Goal: Task Accomplishment & Management: Use online tool/utility

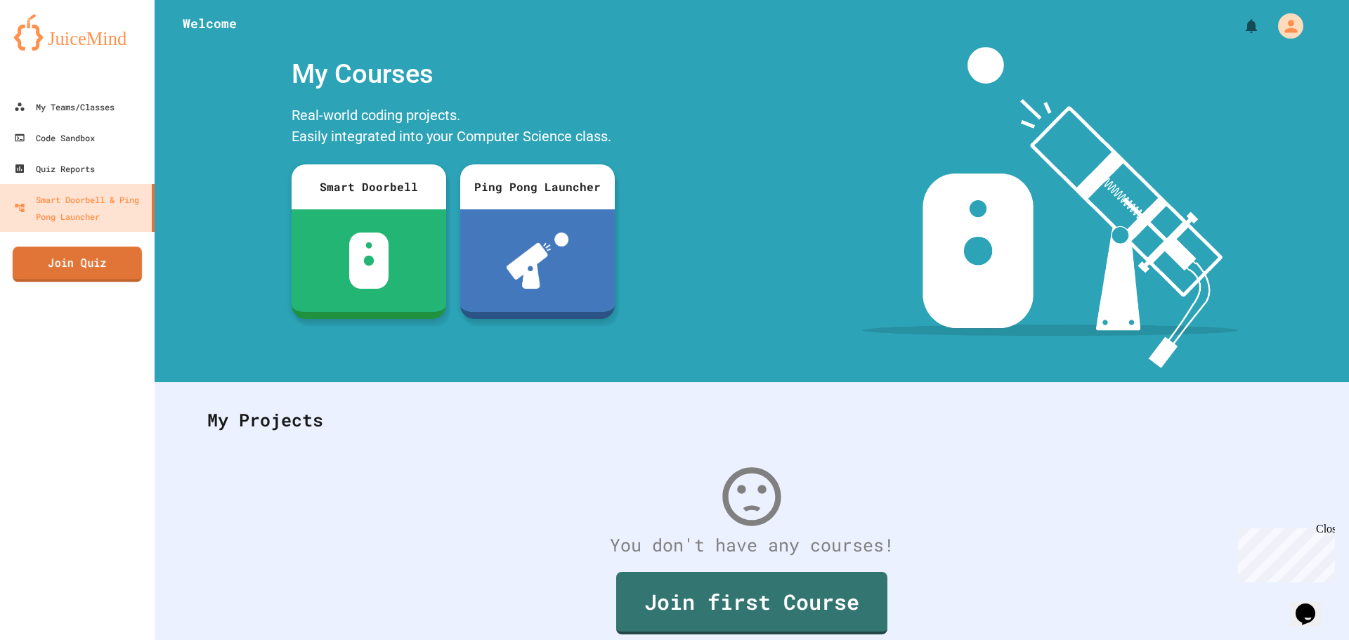
click at [89, 259] on link "Join Quiz" at bounding box center [77, 264] width 129 height 35
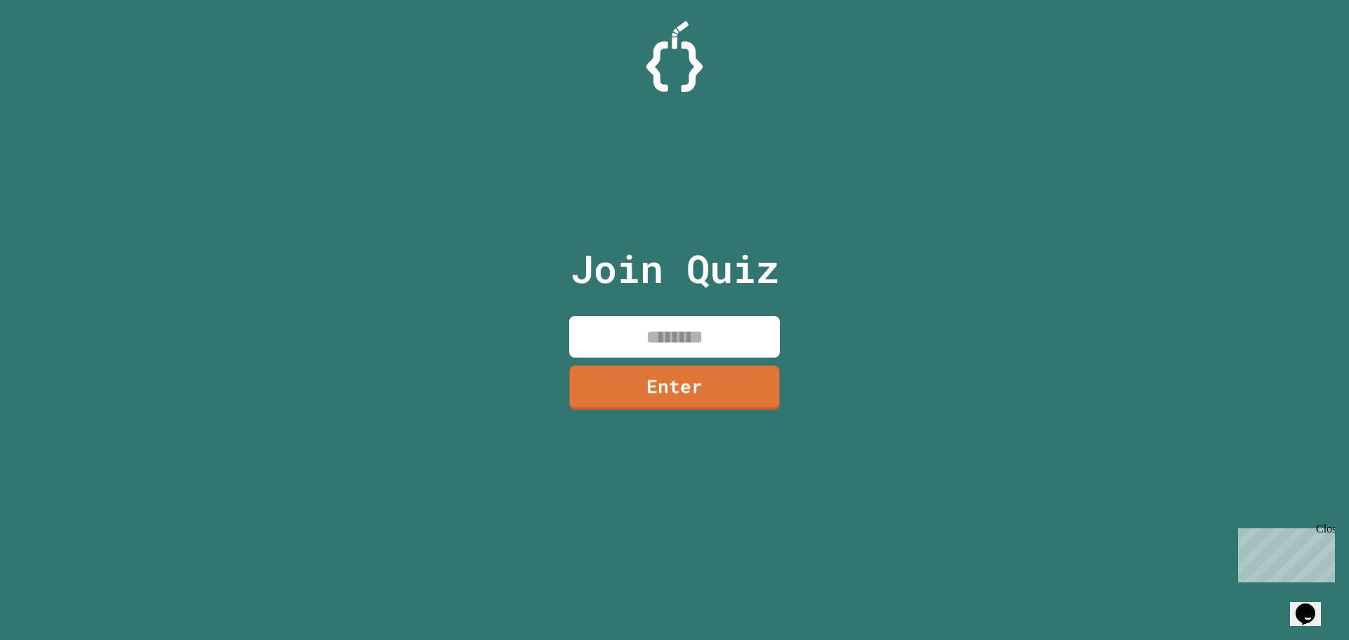
click at [675, 322] on input at bounding box center [674, 336] width 211 height 41
type input "********"
click at [709, 369] on link "Enter" at bounding box center [674, 387] width 213 height 46
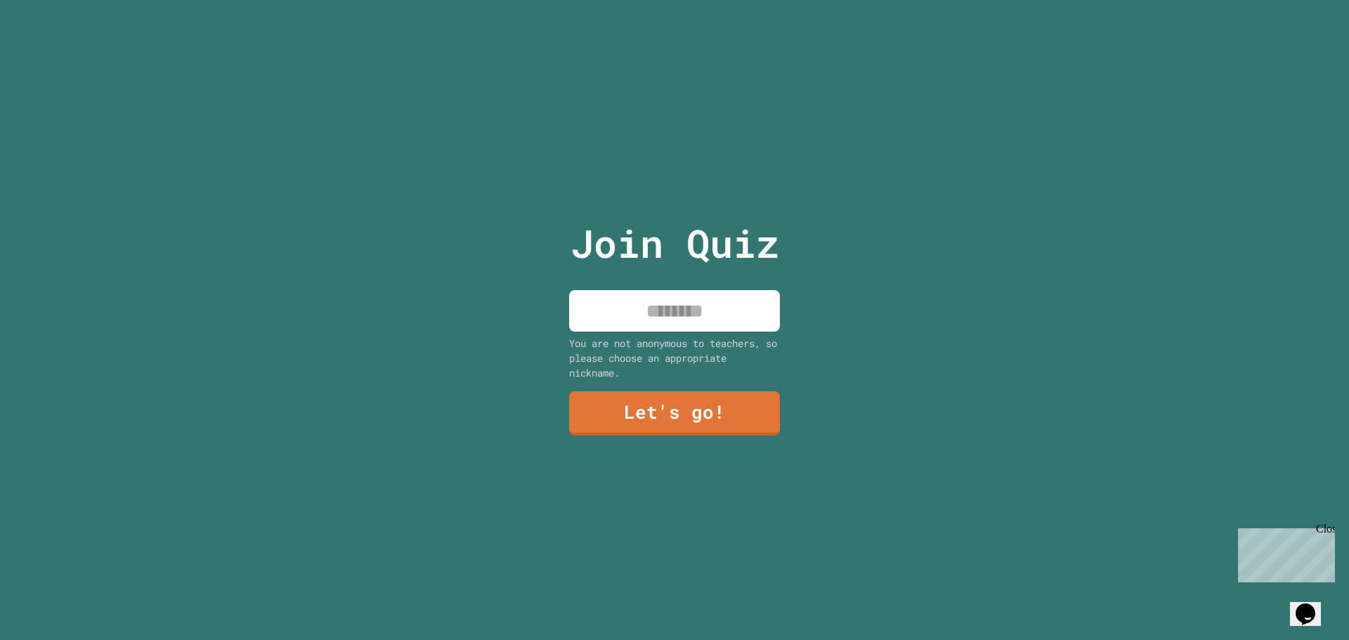
click at [696, 311] on input at bounding box center [674, 310] width 211 height 41
type input "*****"
click at [684, 407] on link "Let's go!" at bounding box center [674, 412] width 211 height 46
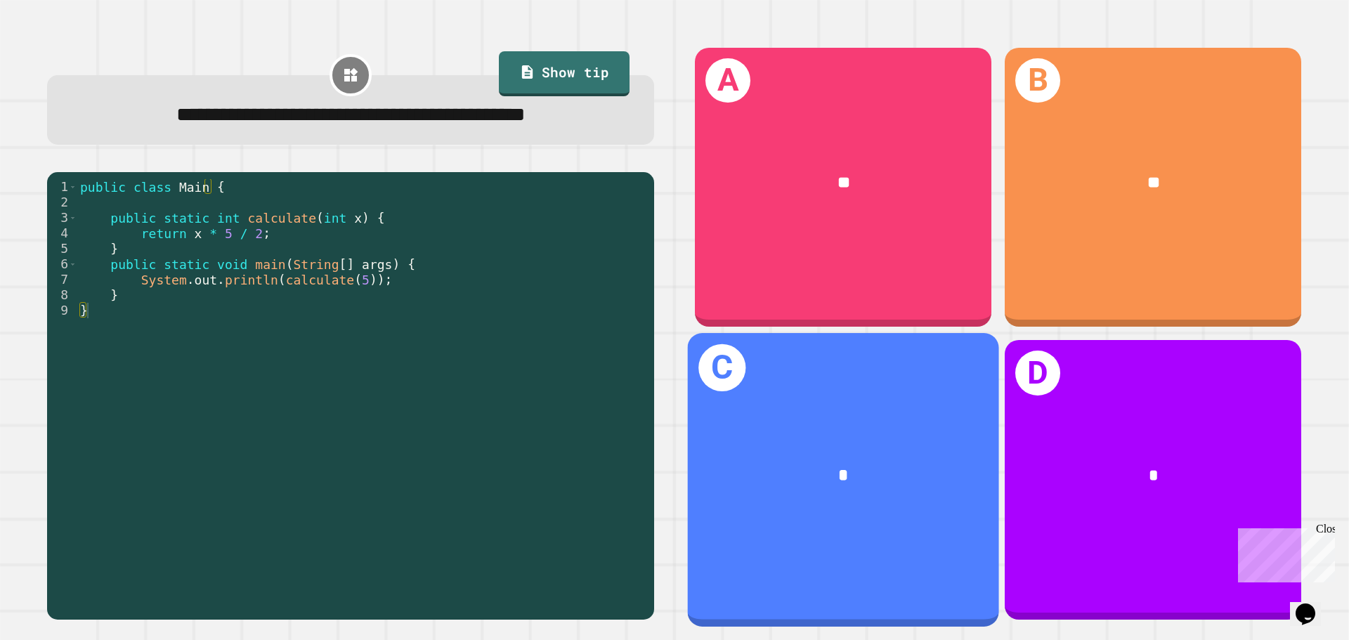
click at [906, 429] on div "*" at bounding box center [843, 476] width 311 height 94
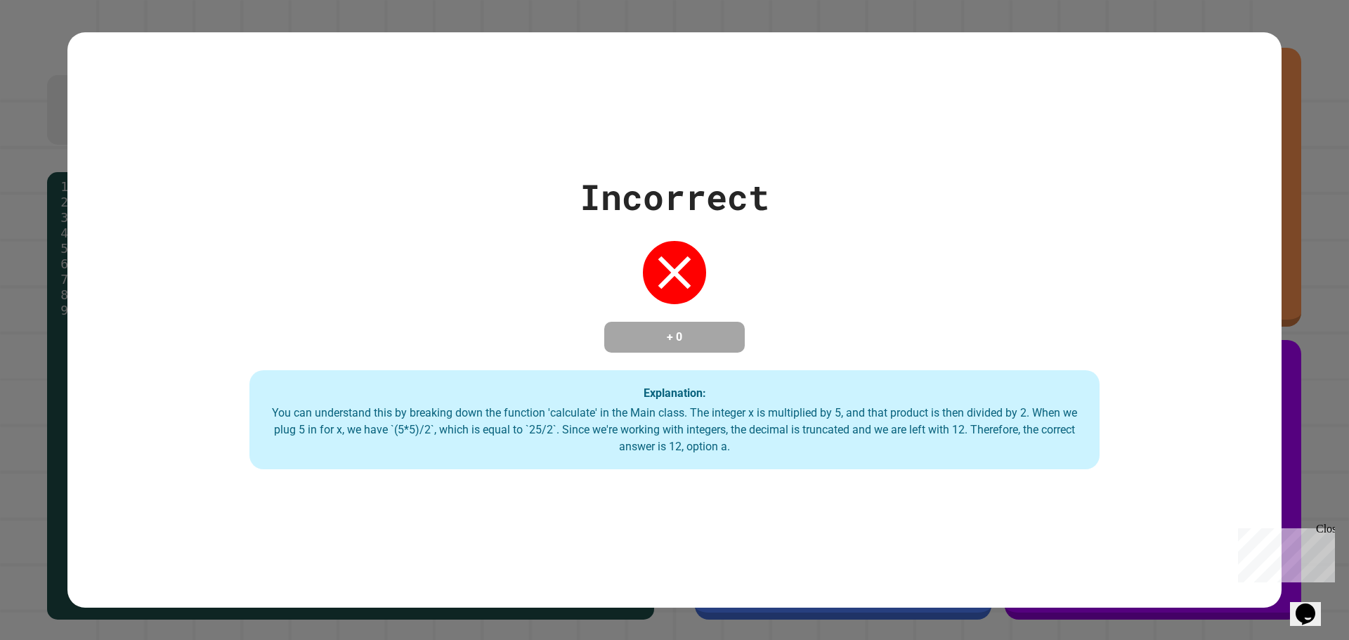
click at [1247, 223] on div "Incorrect + 0 Explanation: You can understand this by breaking down the functio…" at bounding box center [674, 320] width 1214 height 299
click at [342, 190] on div "Incorrect + 0 Explanation: You can understand this by breaking down the functio…" at bounding box center [674, 320] width 1214 height 299
click at [430, 262] on div "Incorrect + 0 Explanation: You can understand this by breaking down the functio…" at bounding box center [674, 320] width 1214 height 299
click at [429, 262] on div "Incorrect + 0 Explanation: You can understand this by breaking down the functio…" at bounding box center [674, 320] width 1214 height 299
click at [422, 255] on div "Incorrect + 0 Explanation: You can understand this by breaking down the functio…" at bounding box center [674, 320] width 1214 height 299
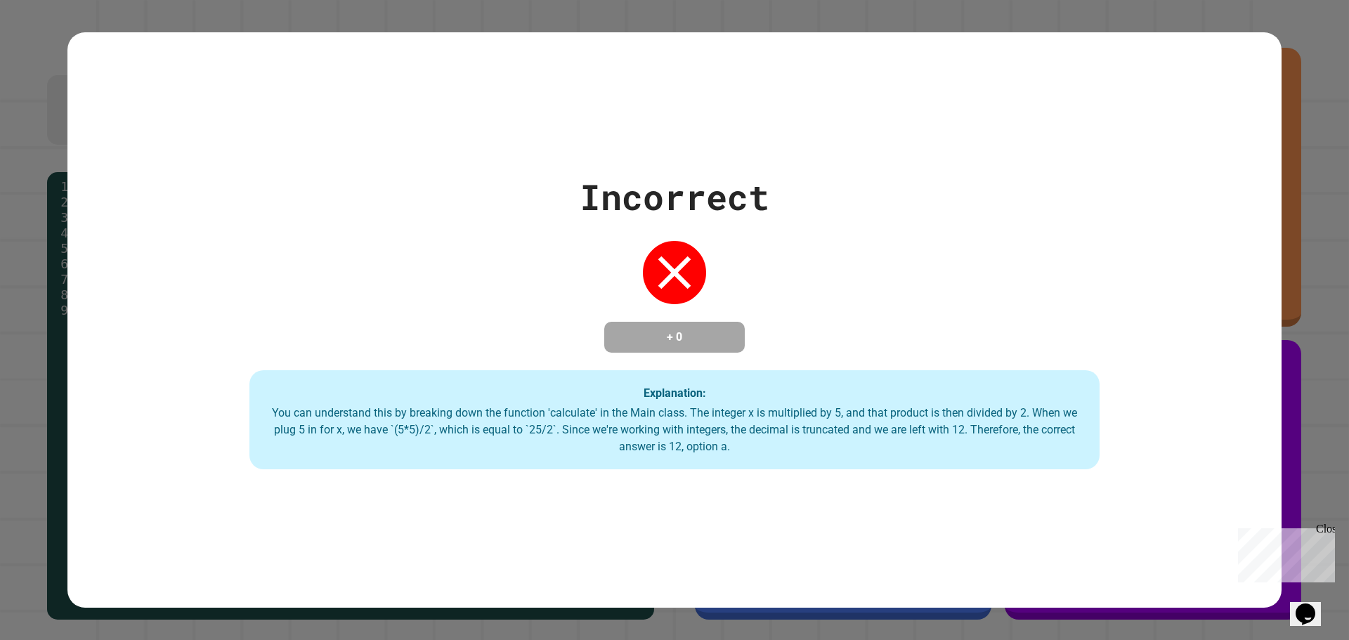
click at [443, 249] on div "Incorrect + 0 Explanation: You can understand this by breaking down the functio…" at bounding box center [674, 320] width 1214 height 299
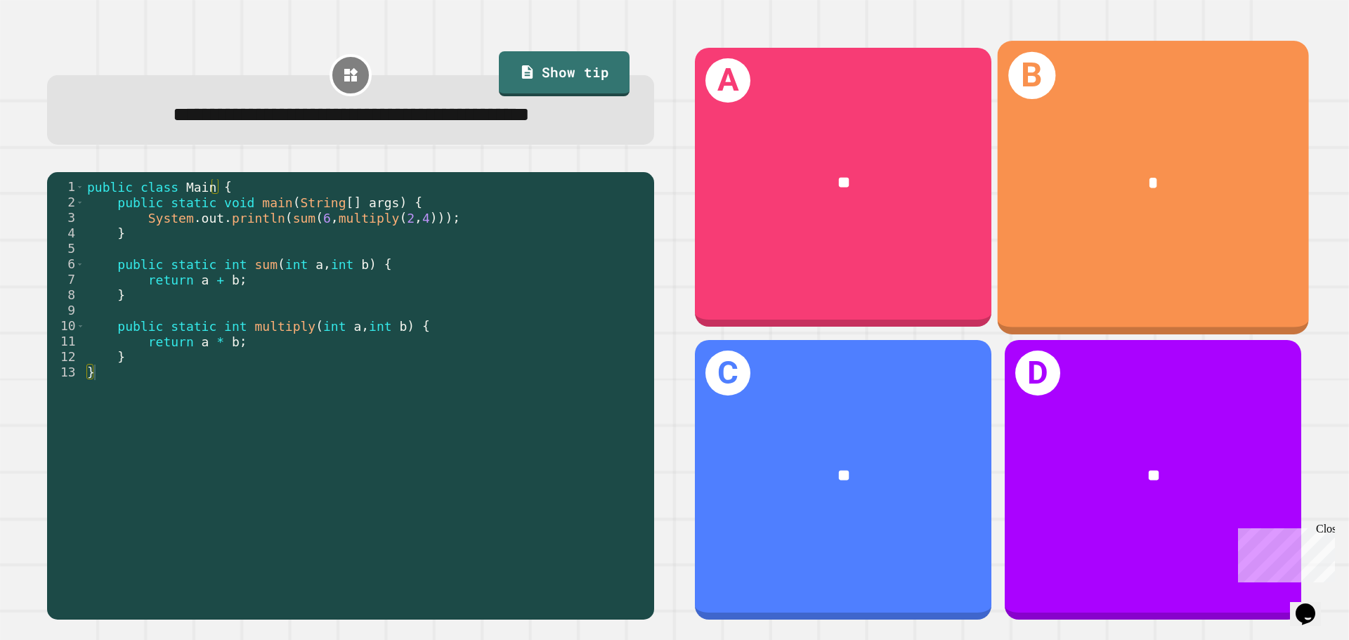
click at [1042, 234] on div "B *" at bounding box center [1153, 187] width 311 height 293
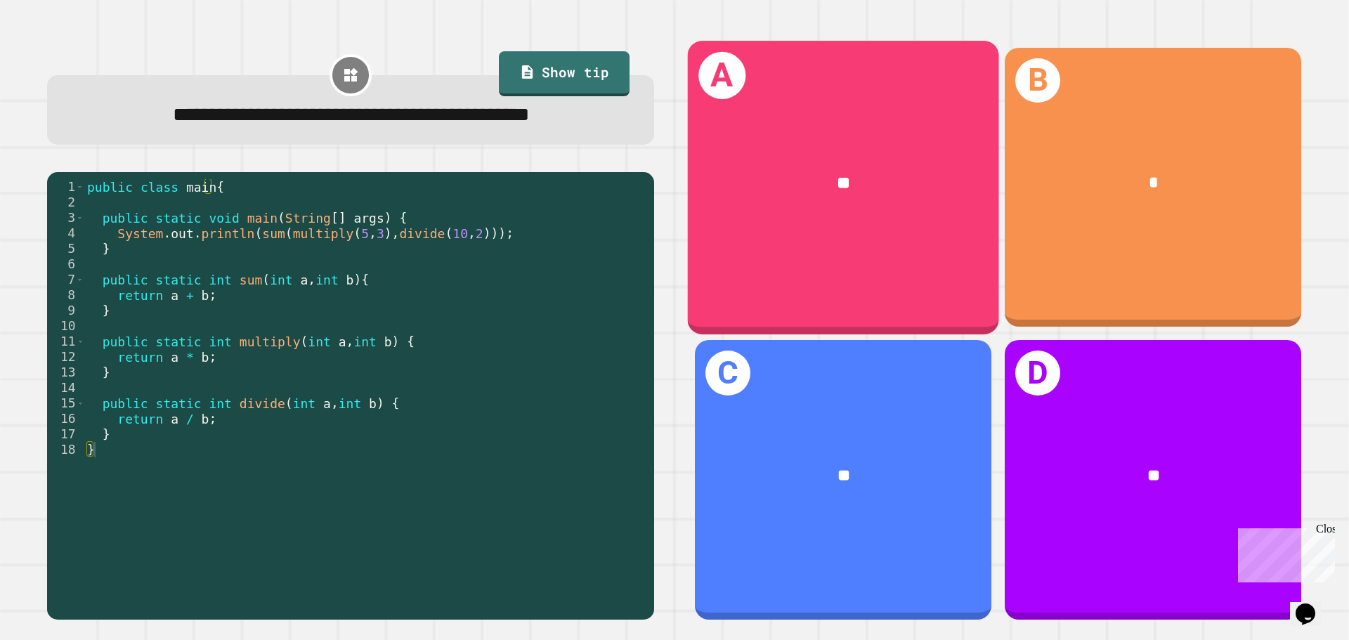
click at [866, 264] on div "A **" at bounding box center [843, 187] width 311 height 293
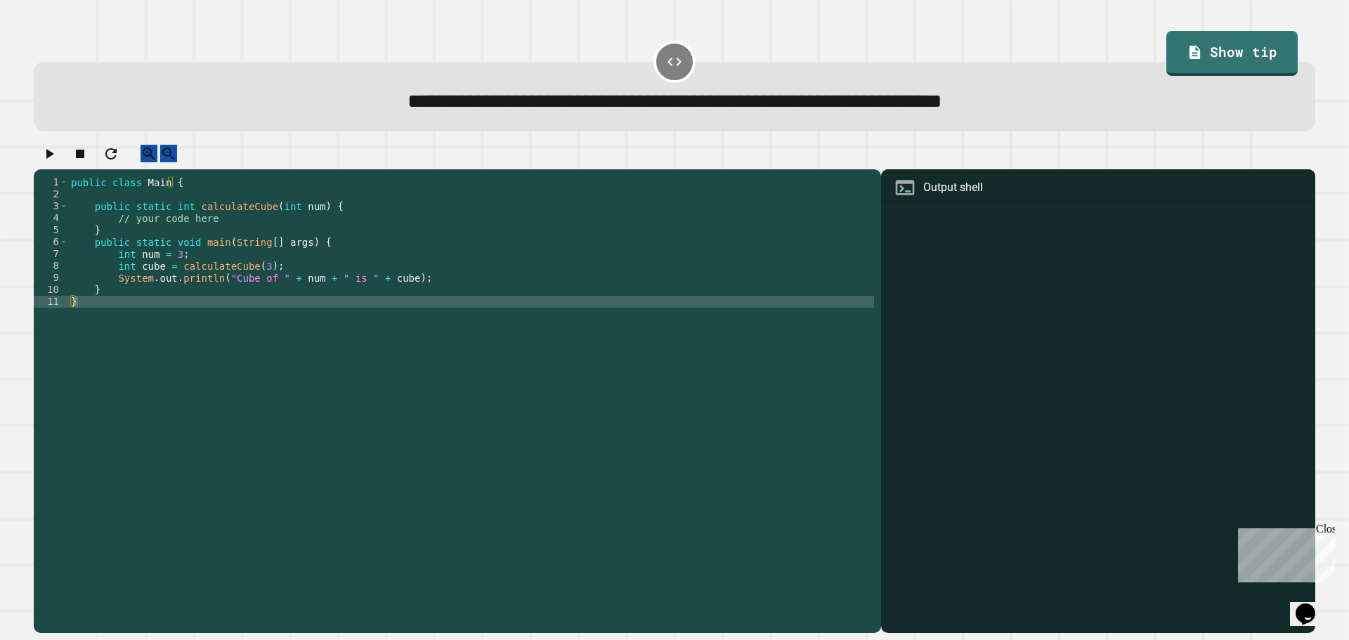
click at [483, 318] on div "public class Main { public static int calculateCube ( int num ) { // your code …" at bounding box center [471, 391] width 806 height 430
click at [460, 284] on div "public class Main { public static int calculateCube ( int num ) { // your code …" at bounding box center [471, 391] width 806 height 430
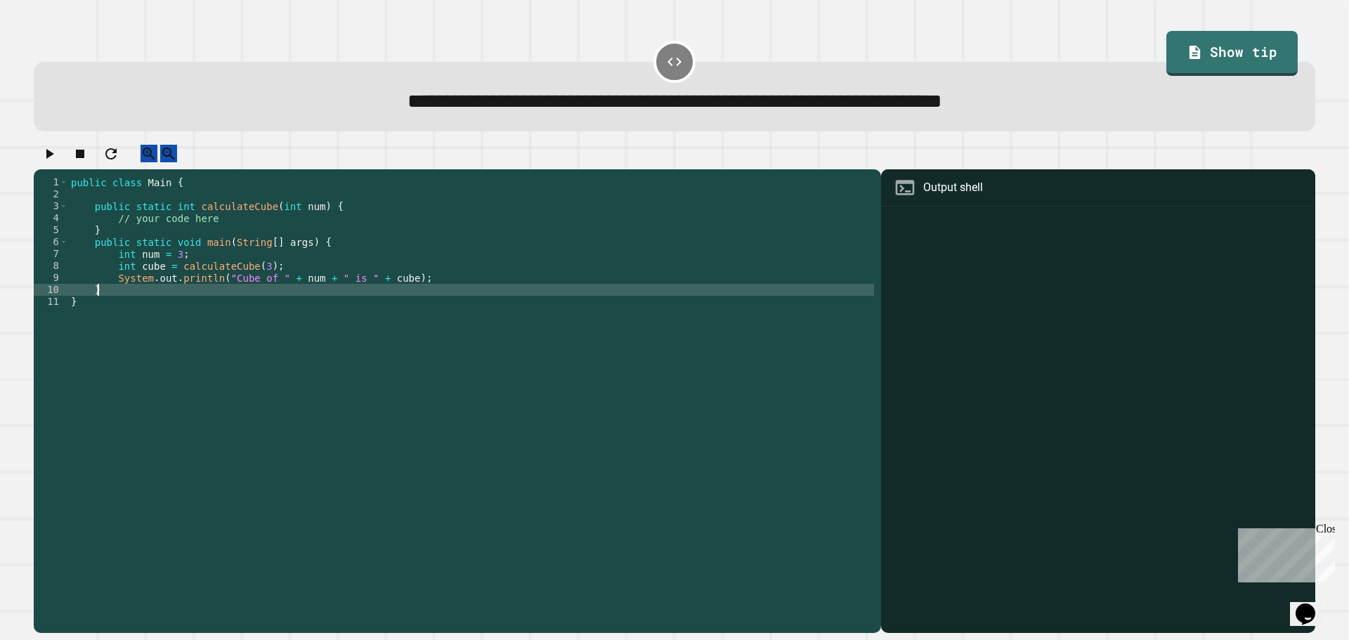
click at [434, 302] on div "public class Main { public static int calculateCube ( int num ) { // your code …" at bounding box center [471, 391] width 806 height 430
click at [420, 294] on div "public class Main { public static int calculateCube ( int num ) { // your code …" at bounding box center [471, 391] width 806 height 430
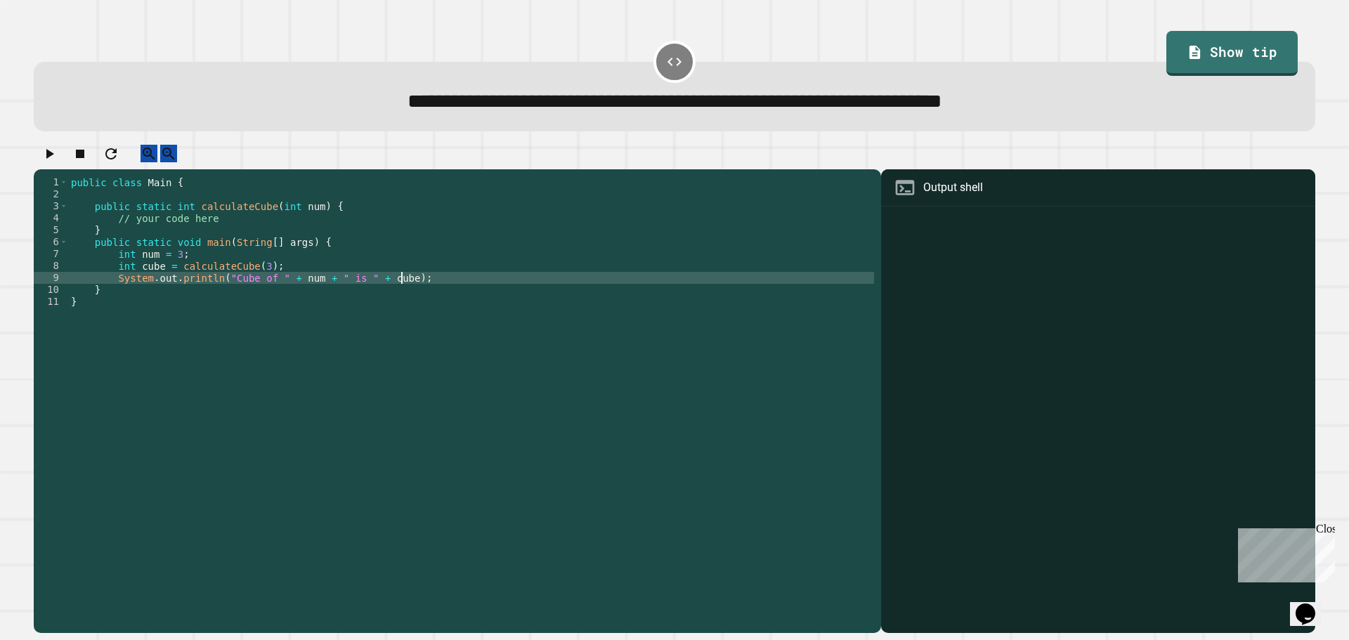
click at [275, 290] on div "public class Main { public static int calculateCube ( int num ) { // your code …" at bounding box center [471, 391] width 806 height 430
click at [308, 292] on div "public class Main { public static int calculateCube ( int num ) { // your code …" at bounding box center [471, 391] width 806 height 430
click at [300, 292] on div "public class Main { public static int calculateCube ( int num ) { // your code …" at bounding box center [471, 391] width 806 height 430
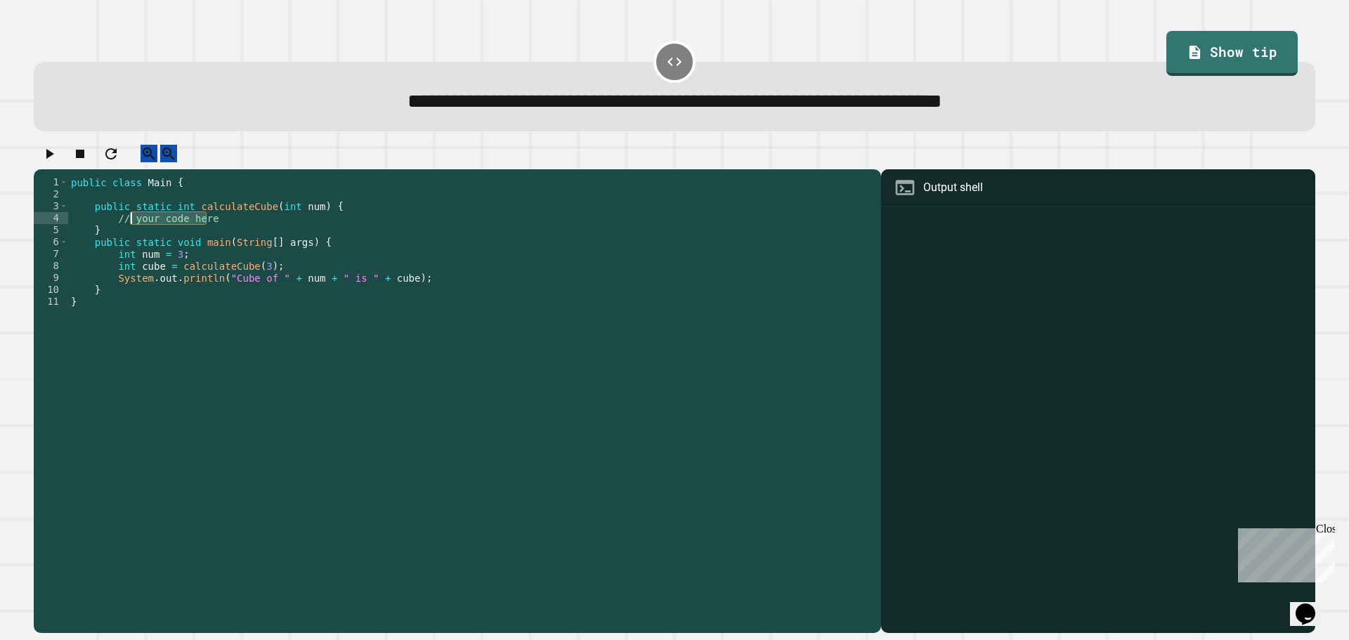
drag, startPoint x: 230, startPoint y: 233, endPoint x: 132, endPoint y: 237, distance: 97.7
click at [132, 237] on div "public class Main { public static int calculateCube ( int num ) { // your code …" at bounding box center [471, 391] width 806 height 430
type textarea "*"
click at [51, 155] on icon "button" at bounding box center [49, 153] width 17 height 17
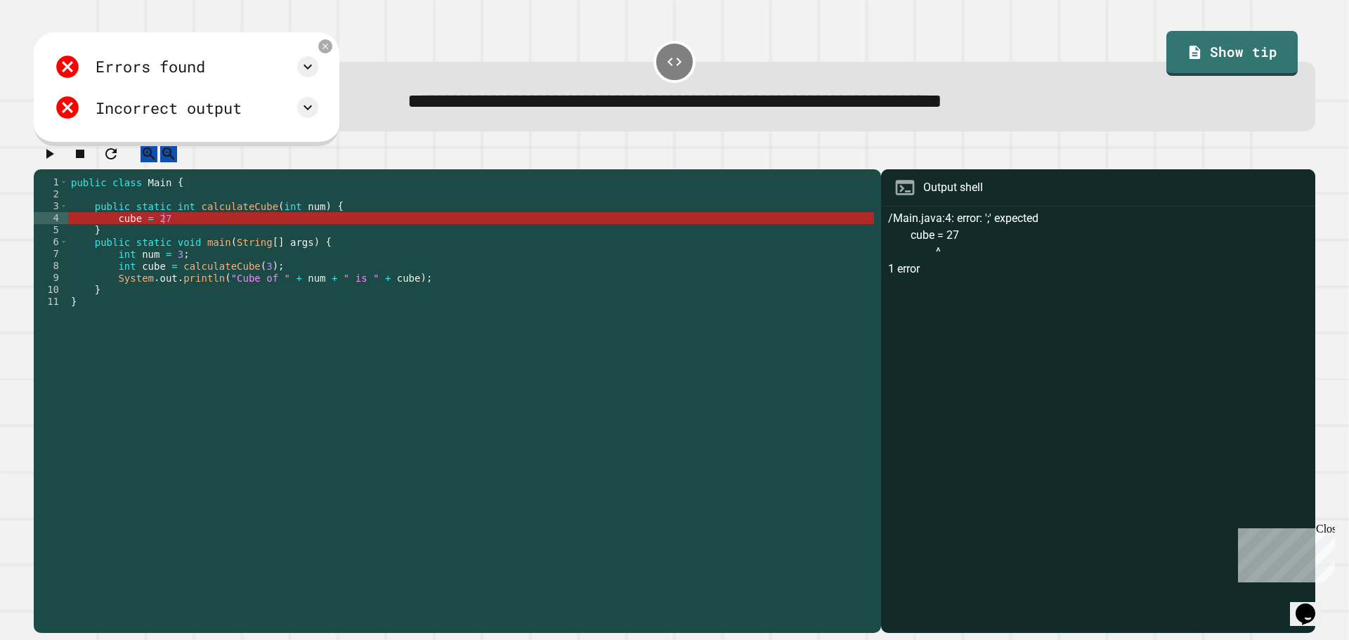
click at [230, 236] on div "public class Main { public static int calculateCube ( int num ) { cube = 27 } p…" at bounding box center [471, 391] width 806 height 430
click at [146, 233] on div "public class Main { public static int calculateCube ( int num ) { cube = 27 } p…" at bounding box center [471, 391] width 806 height 430
click at [325, 121] on div "Errors found /Main.java:4: error: ';' expected cube = 27 ^ 1 error Incorrect ou…" at bounding box center [186, 87] width 278 height 82
click at [316, 115] on icon at bounding box center [307, 107] width 17 height 17
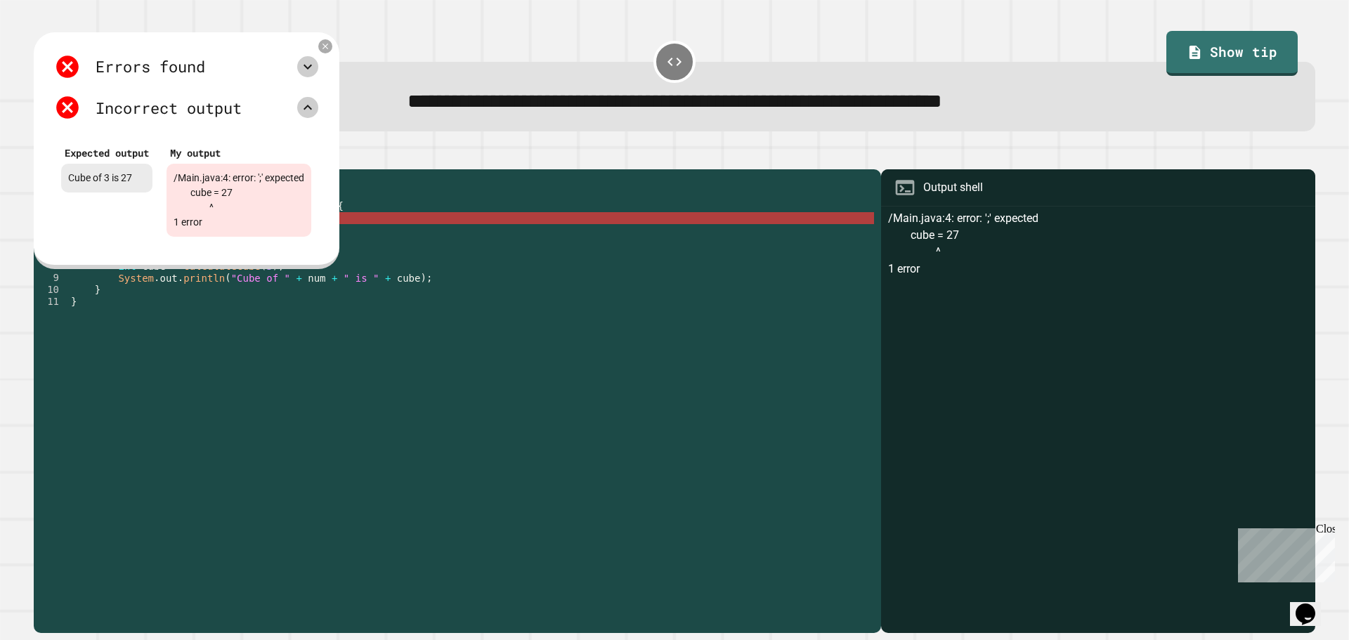
click at [316, 72] on icon at bounding box center [307, 66] width 17 height 17
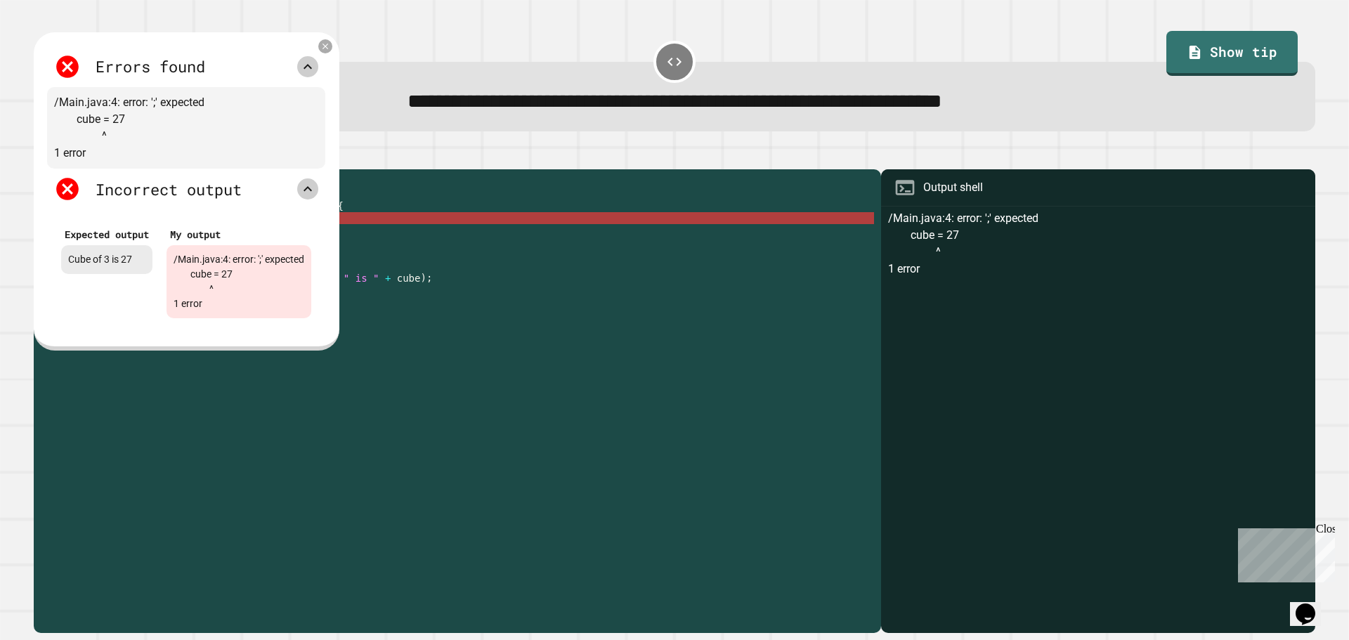
click at [316, 68] on icon at bounding box center [307, 66] width 17 height 17
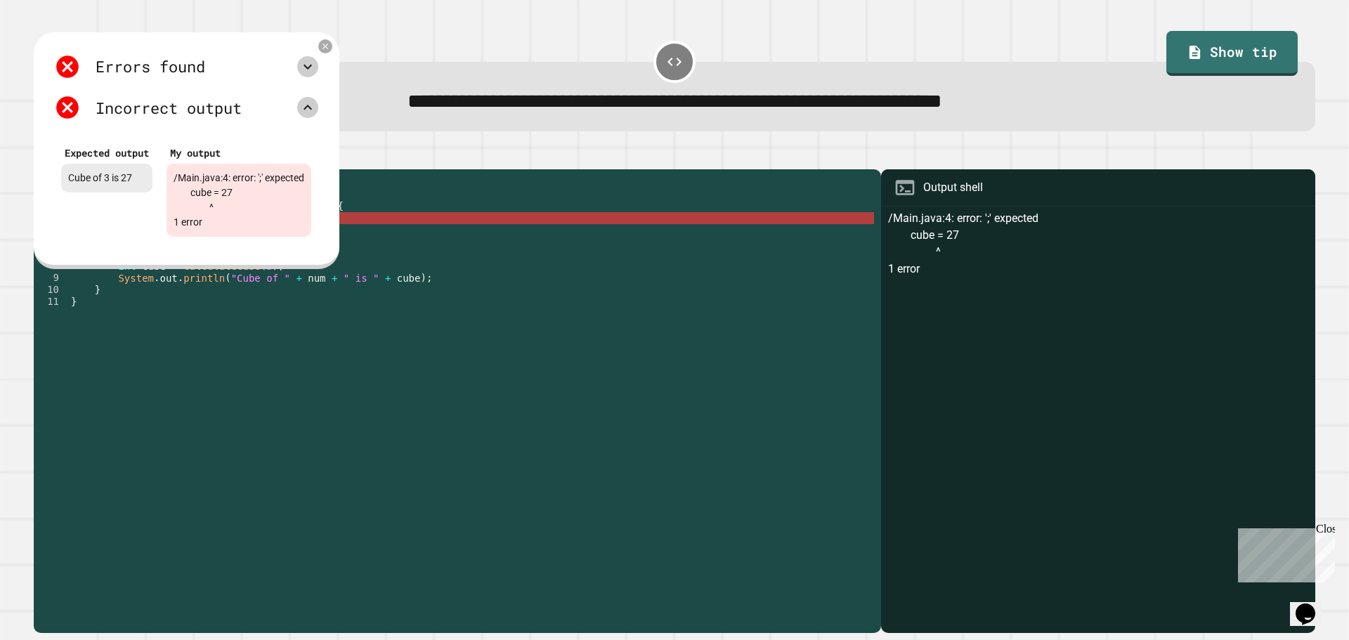
click at [318, 98] on div "Incorrect output" at bounding box center [186, 107] width 264 height 27
click at [1190, 58] on icon at bounding box center [1197, 49] width 15 height 17
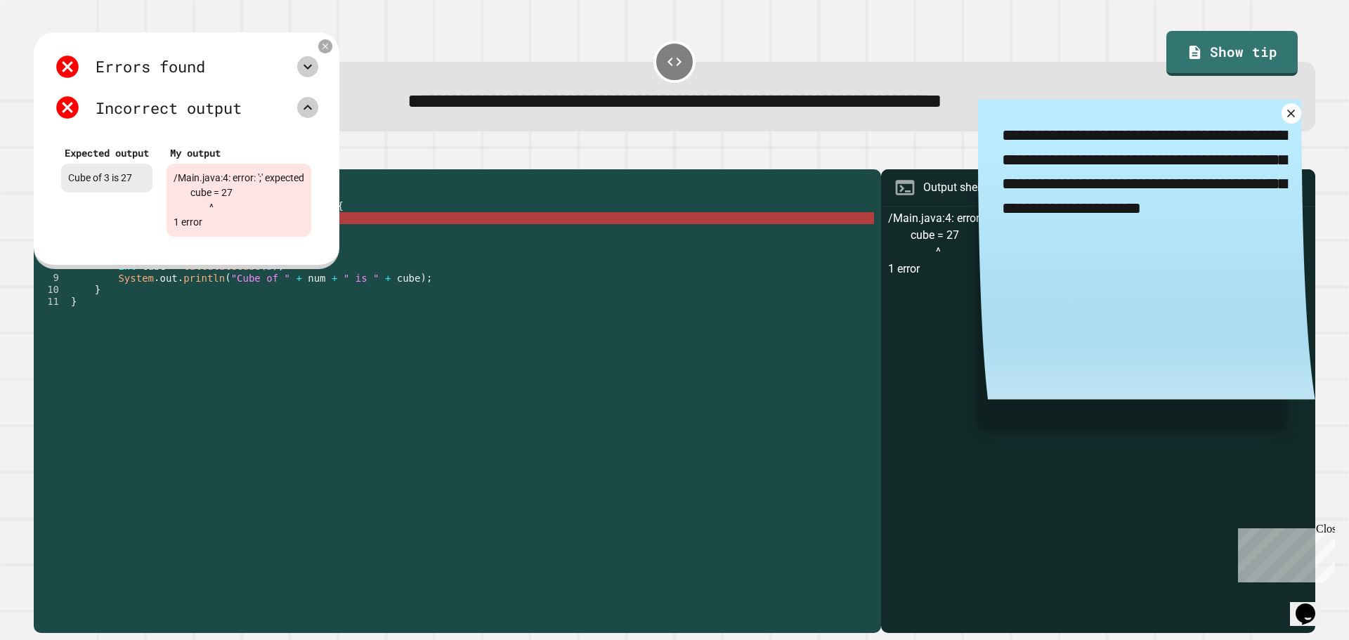
click at [330, 45] on icon at bounding box center [325, 46] width 10 height 10
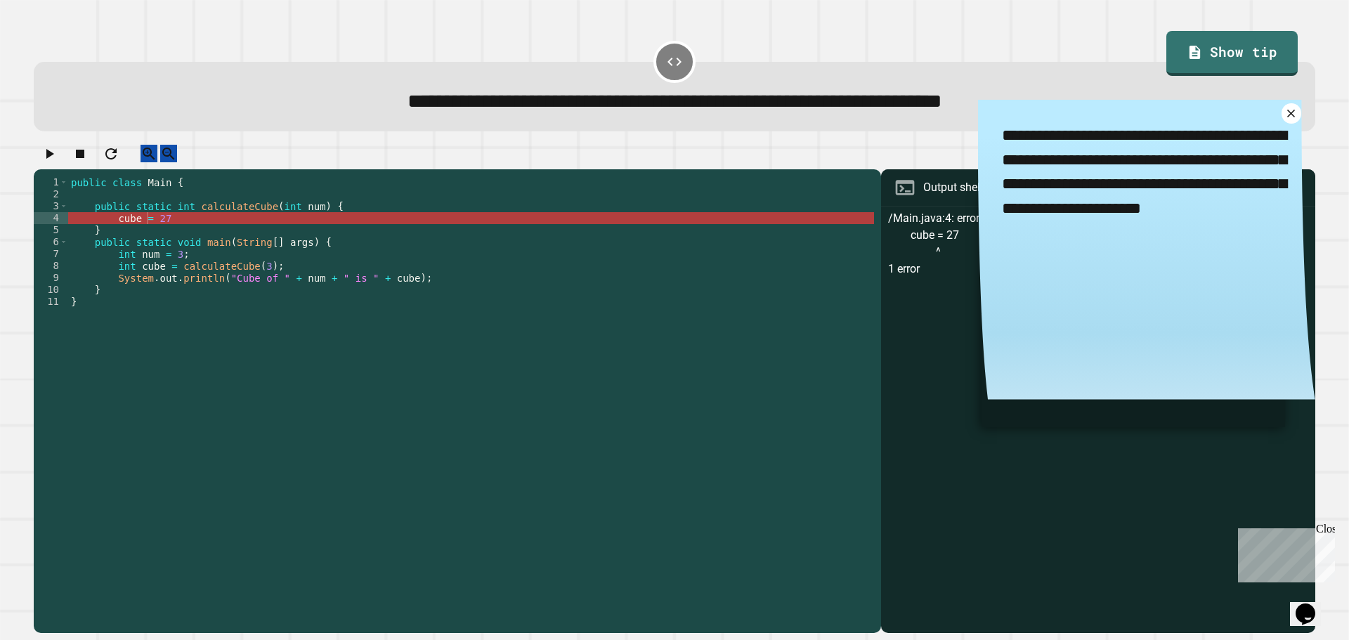
click at [214, 233] on div "public class Main { public static int calculateCube ( int num ) { cube = 27 } p…" at bounding box center [471, 391] width 806 height 430
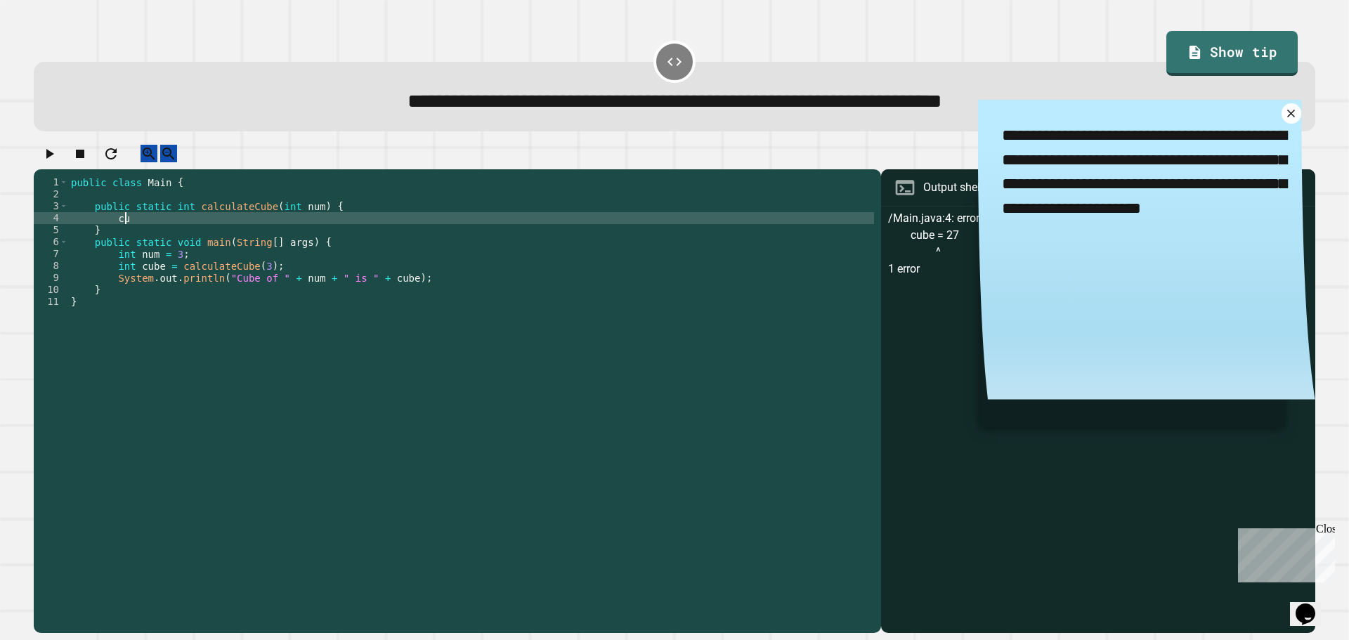
type textarea "*"
type textarea "**********"
click at [37, 156] on div at bounding box center [675, 157] width 1282 height 25
click at [49, 156] on icon "button" at bounding box center [49, 153] width 17 height 17
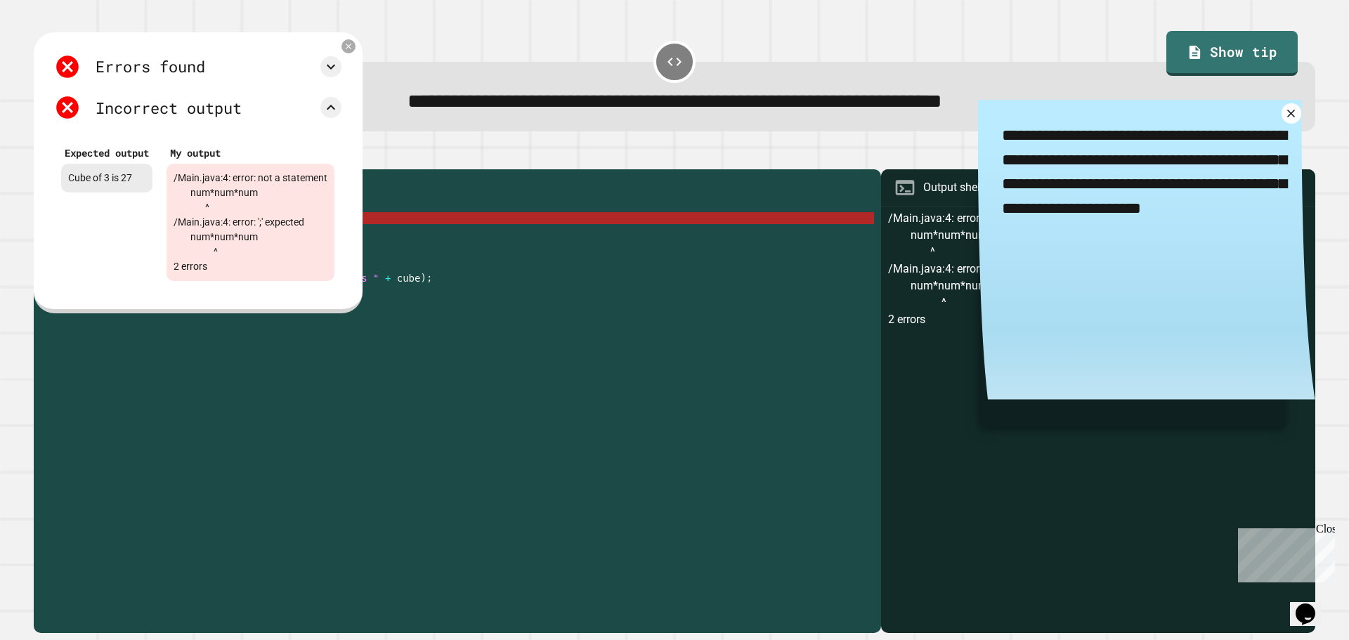
click at [353, 51] on icon at bounding box center [349, 46] width 10 height 10
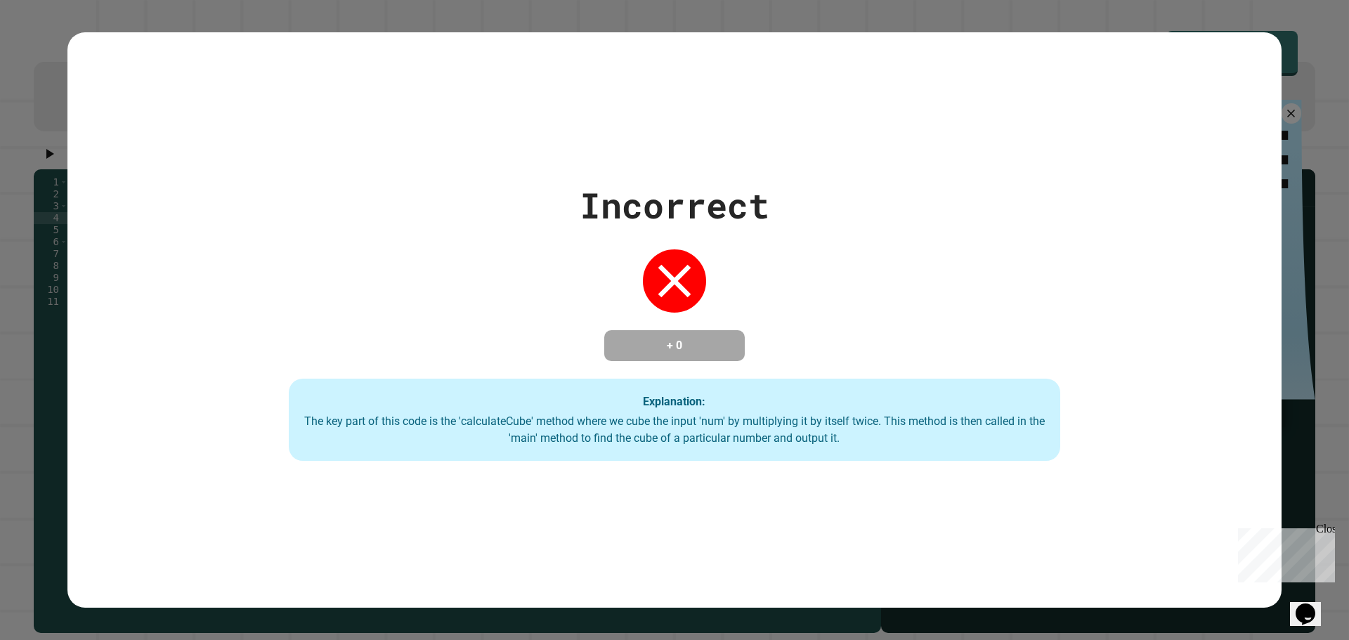
click at [1316, 391] on div "Incorrect + 0 Explanation: The key part of this code is the 'calculateCube' met…" at bounding box center [674, 320] width 1349 height 640
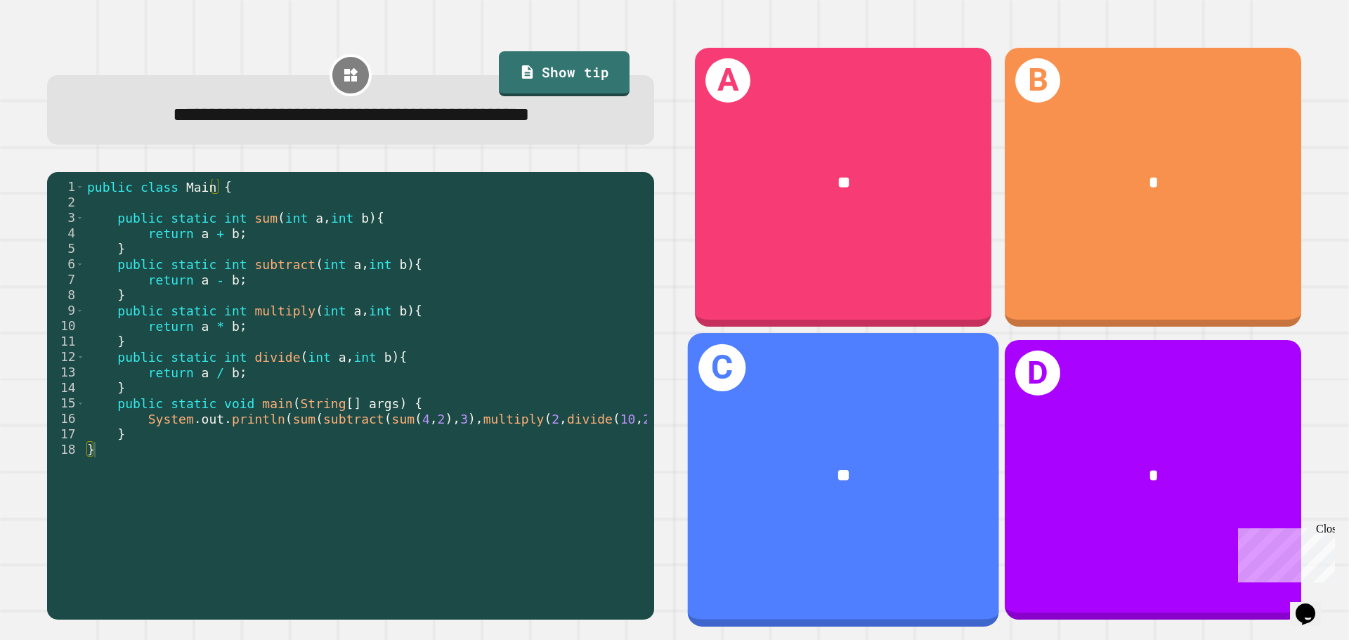
click at [935, 403] on div "C **" at bounding box center [843, 479] width 311 height 293
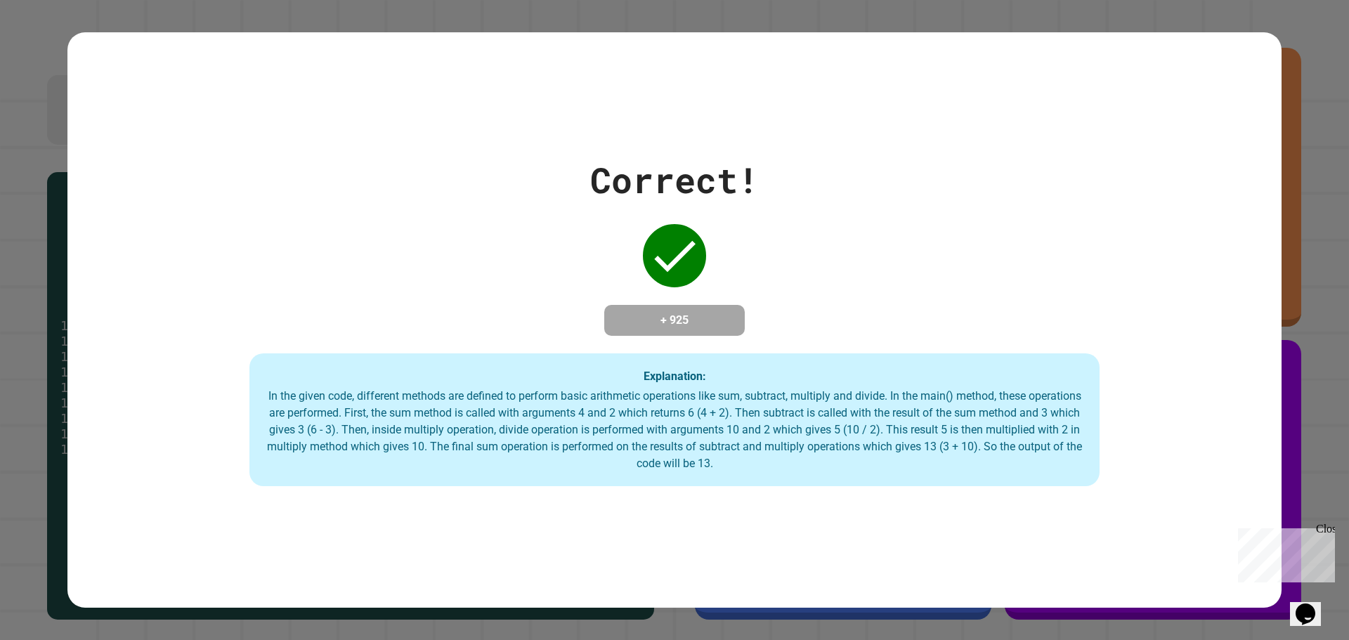
click at [918, 420] on div "In the given code, different methods are defined to perform basic arithmetic op…" at bounding box center [675, 430] width 822 height 84
